Goal: Navigation & Orientation: Find specific page/section

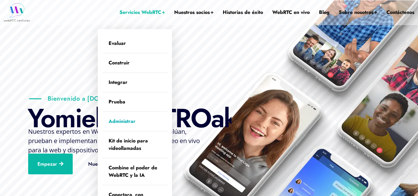
click at [125, 118] on font "Administrar" at bounding box center [122, 121] width 27 height 7
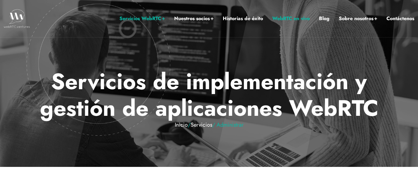
click at [306, 17] on font "WebRTC en vivo" at bounding box center [290, 18] width 37 height 7
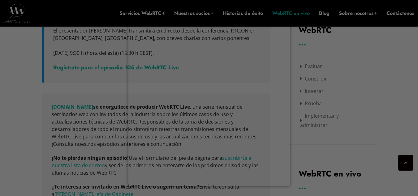
scroll to position [380, 0]
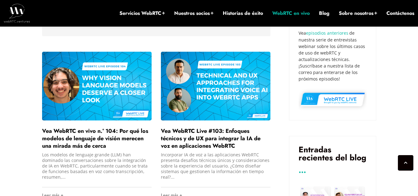
click at [285, 12] on font "WebRTC en vivo" at bounding box center [290, 13] width 37 height 7
